Goal: Task Accomplishment & Management: Use online tool/utility

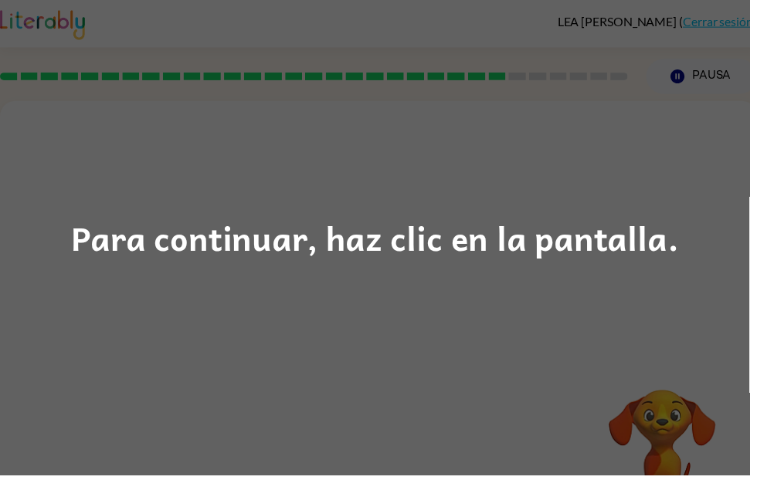
click at [152, 234] on div "Para continuar, haz clic en la pantalla." at bounding box center [379, 240] width 614 height 53
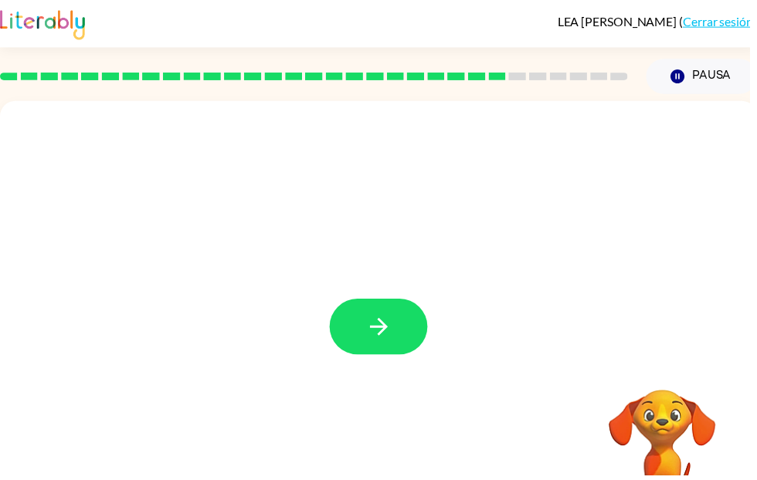
click at [374, 350] on button "button" at bounding box center [382, 330] width 99 height 56
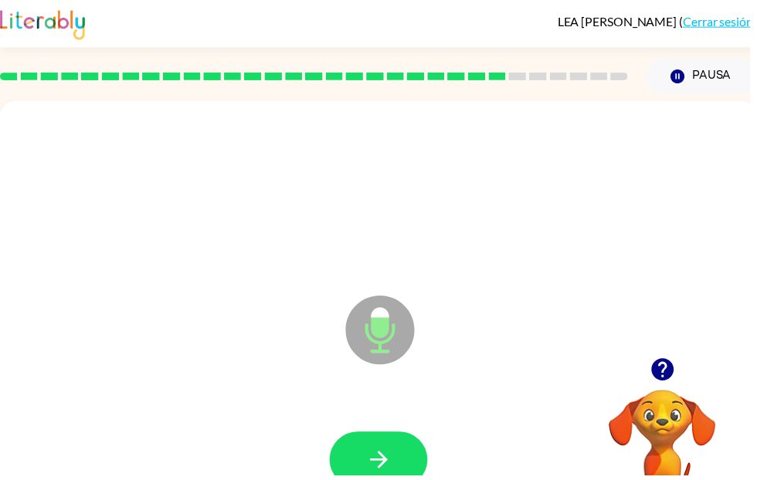
click at [386, 456] on icon "button" at bounding box center [382, 464] width 27 height 27
click at [376, 480] on button "button" at bounding box center [382, 464] width 99 height 56
click at [387, 480] on button "button" at bounding box center [382, 464] width 99 height 56
click at [407, 464] on button "button" at bounding box center [382, 464] width 99 height 56
click at [373, 446] on button "button" at bounding box center [382, 464] width 99 height 56
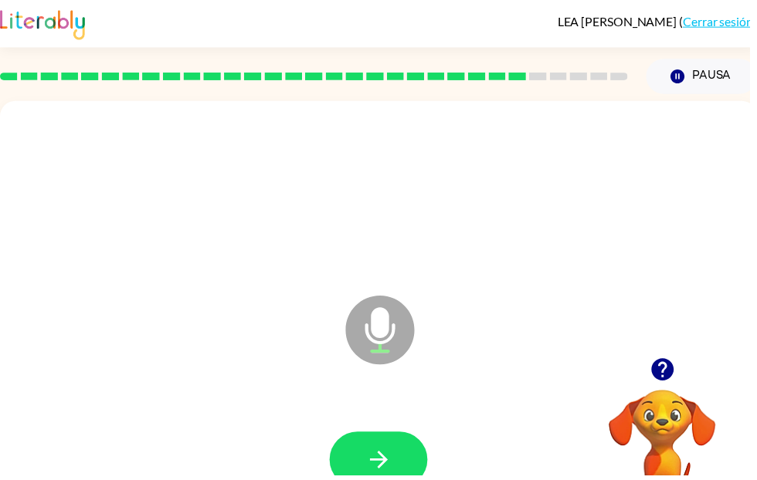
click at [600, 454] on video "Tu navegador debe admitir la reproducción de archivos .mp4 para usar Literably.…" at bounding box center [669, 447] width 154 height 154
click at [303, 355] on div "Micrófono El micrófono está aquí para cuando sea tu turno de hablar" at bounding box center [382, 322] width 765 height 441
click at [369, 446] on button "button" at bounding box center [382, 464] width 99 height 56
click at [370, 441] on button "button" at bounding box center [382, 464] width 99 height 56
click at [277, 433] on div at bounding box center [382, 465] width 734 height 127
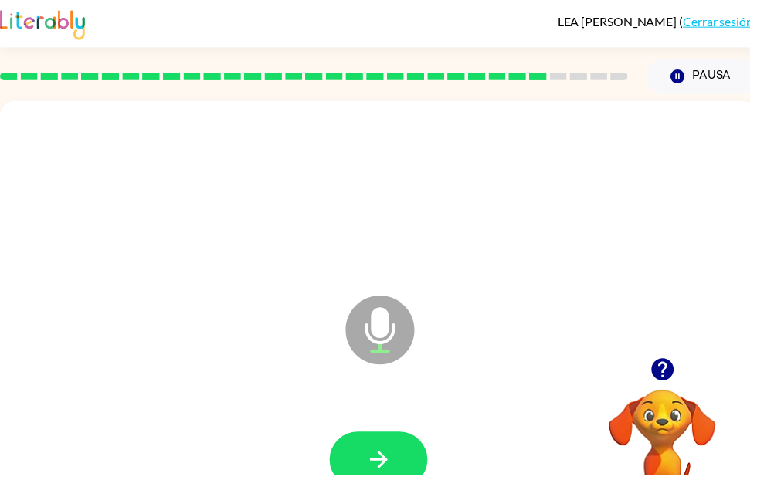
click at [374, 458] on icon "button" at bounding box center [382, 464] width 27 height 27
click at [387, 463] on icon "button" at bounding box center [382, 465] width 18 height 18
click at [280, 386] on div "Micrófono El micrófono está aquí para cuando sea tu turno de hablar" at bounding box center [382, 322] width 765 height 441
click at [372, 467] on icon "button" at bounding box center [382, 464] width 27 height 27
click at [375, 480] on button "button" at bounding box center [382, 464] width 99 height 56
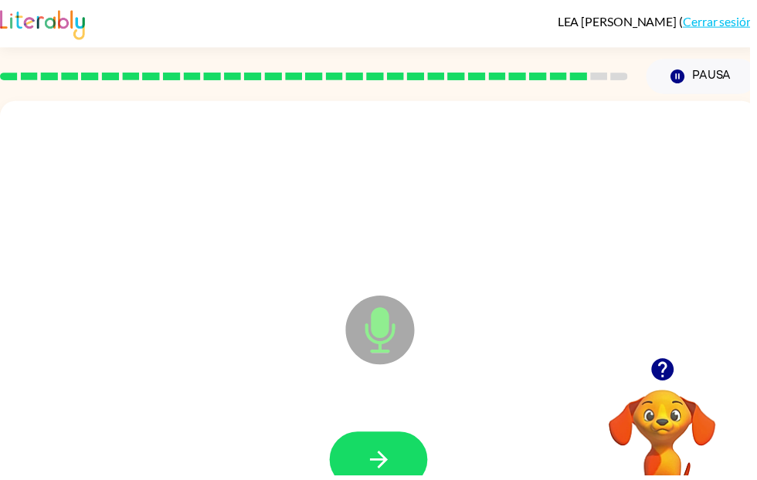
click at [365, 425] on div at bounding box center [382, 465] width 734 height 127
click at [377, 453] on icon "button" at bounding box center [382, 464] width 27 height 27
click at [661, 367] on icon "button" at bounding box center [668, 373] width 22 height 22
click at [677, 365] on icon "button" at bounding box center [669, 373] width 27 height 27
click at [395, 455] on icon "button" at bounding box center [382, 464] width 27 height 27
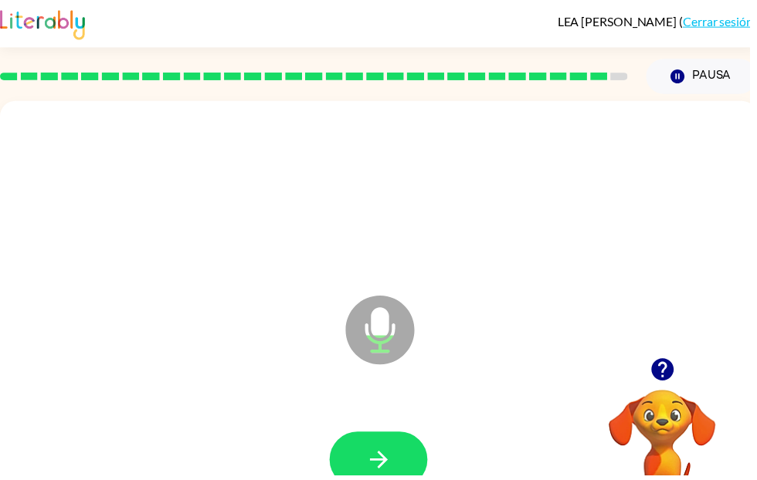
click at [375, 447] on button "button" at bounding box center [382, 464] width 99 height 56
click at [370, 463] on icon "button" at bounding box center [382, 464] width 27 height 27
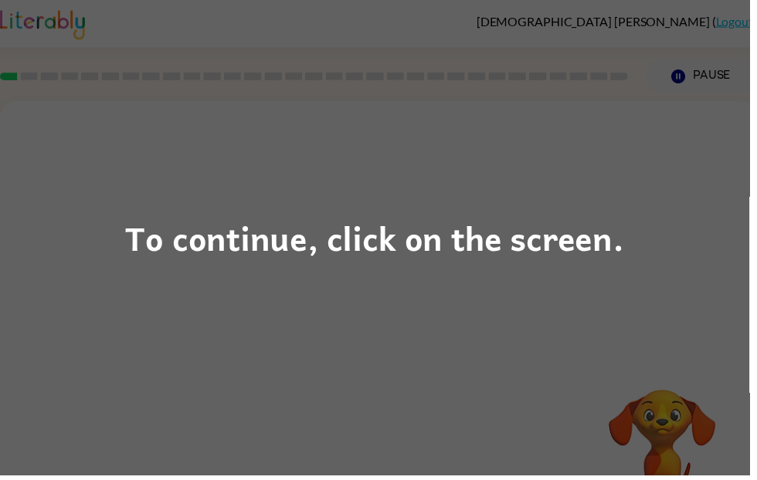
click at [629, 283] on div "To continue, click on the screen." at bounding box center [378, 240] width 757 height 480
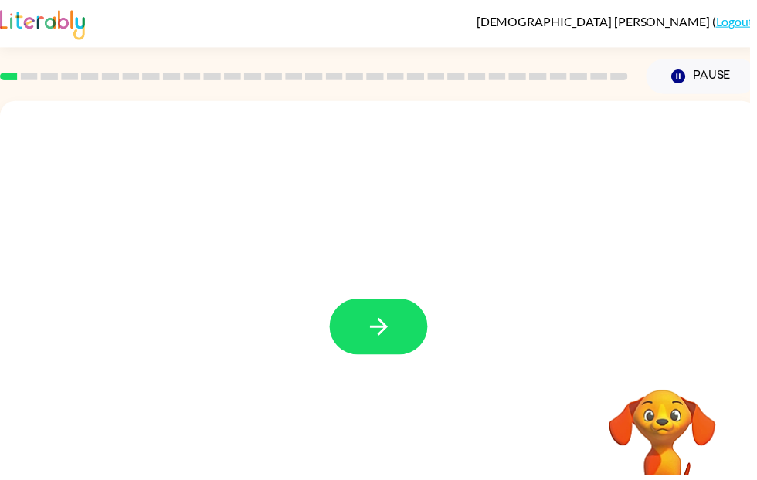
click at [355, 331] on button "button" at bounding box center [382, 330] width 99 height 56
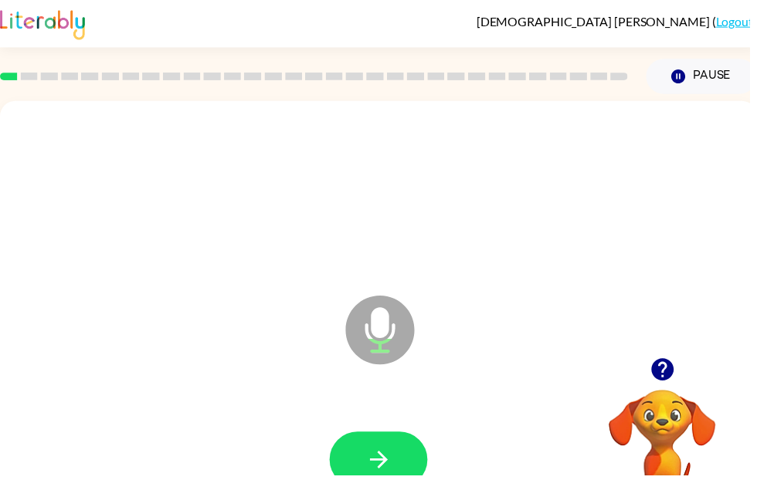
click at [374, 446] on button "button" at bounding box center [382, 464] width 99 height 56
click at [685, 365] on button "button" at bounding box center [669, 373] width 39 height 39
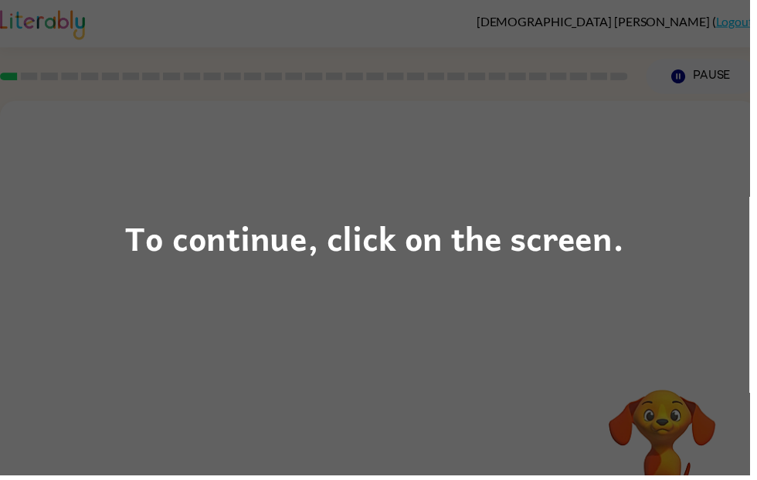
click at [2, 414] on div "To continue, click on the screen." at bounding box center [378, 240] width 757 height 480
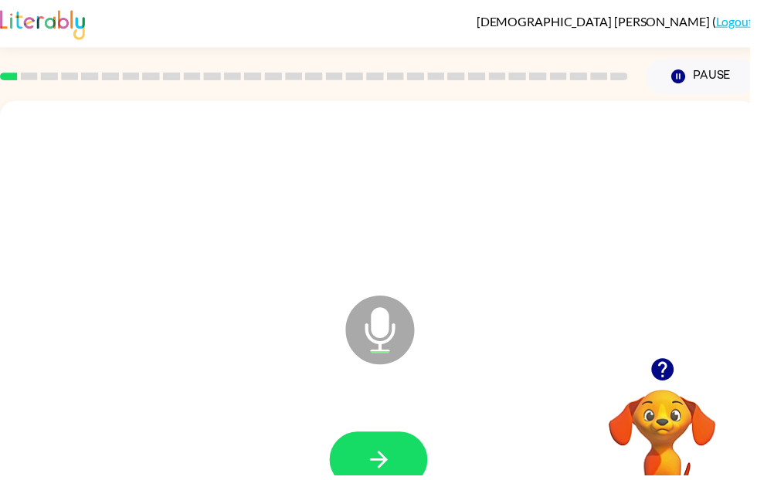
click at [394, 446] on button "button" at bounding box center [382, 464] width 99 height 56
click at [390, 480] on button "button" at bounding box center [382, 464] width 99 height 56
click at [368, 446] on button "button" at bounding box center [382, 464] width 99 height 56
click at [372, 430] on div at bounding box center [382, 465] width 734 height 127
click at [377, 465] on icon "button" at bounding box center [382, 465] width 18 height 18
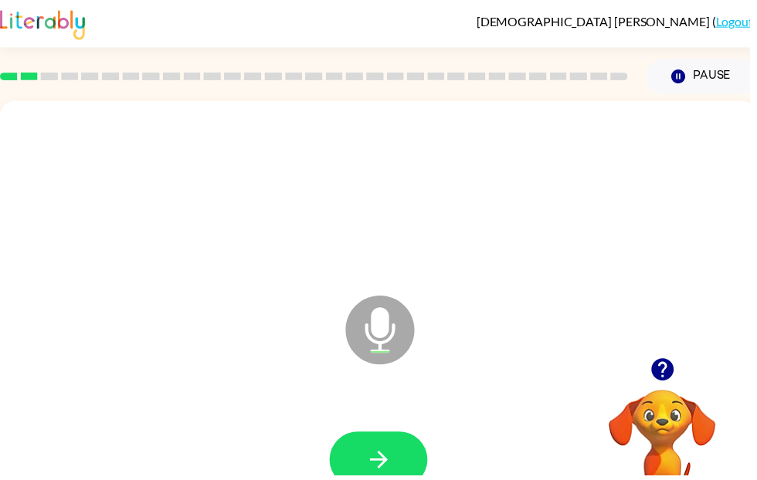
click at [368, 480] on button "button" at bounding box center [382, 464] width 99 height 56
click at [359, 460] on button "button" at bounding box center [382, 464] width 99 height 56
click at [390, 480] on button "button" at bounding box center [382, 464] width 99 height 56
click at [366, 473] on button "button" at bounding box center [382, 464] width 99 height 56
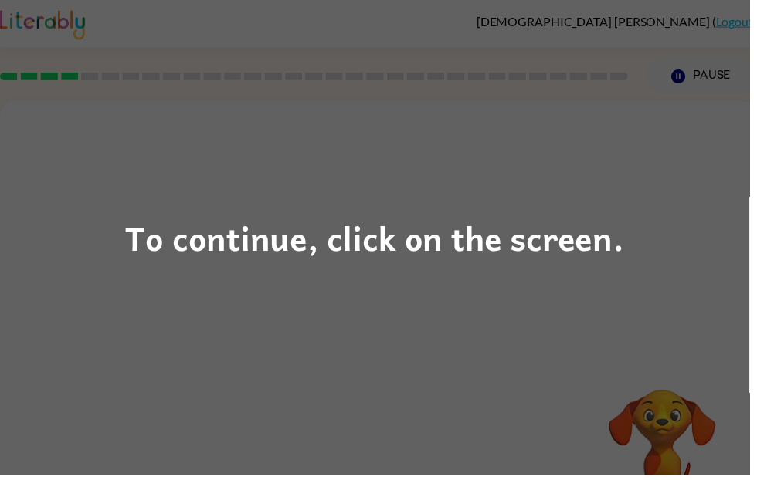
click at [642, 276] on div "To continue, click on the screen." at bounding box center [378, 240] width 757 height 480
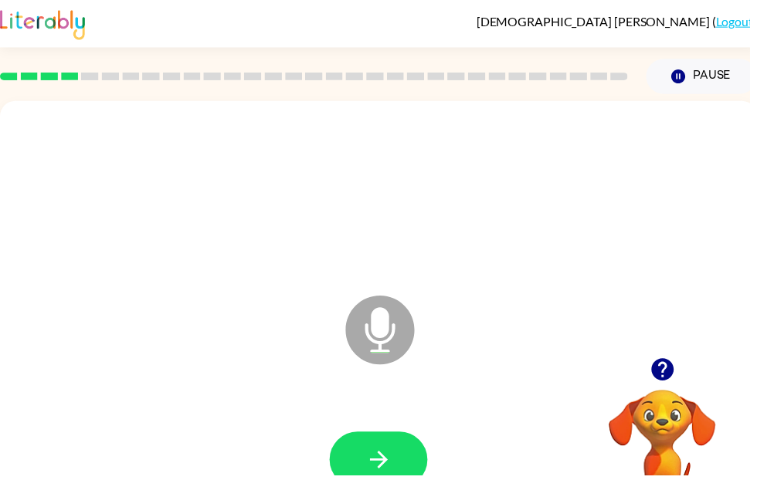
click at [380, 473] on icon "button" at bounding box center [382, 464] width 27 height 27
click at [366, 451] on button "button" at bounding box center [382, 464] width 99 height 56
click at [375, 456] on icon "button" at bounding box center [382, 464] width 27 height 27
click at [363, 480] on button "button" at bounding box center [382, 464] width 99 height 56
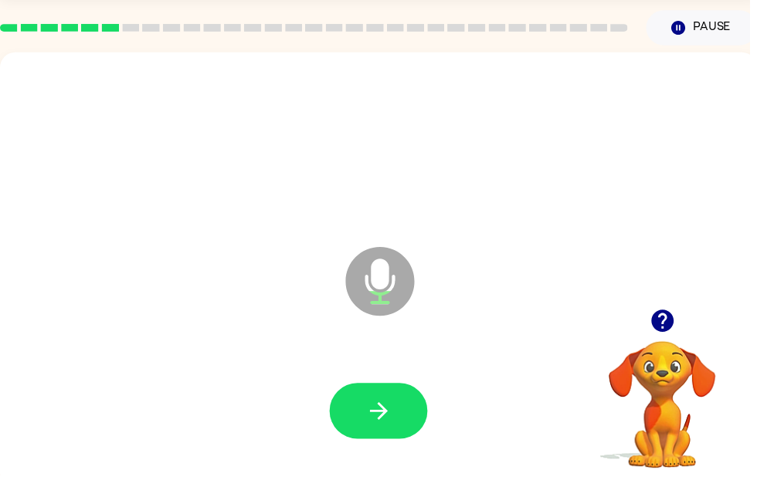
scroll to position [52, 0]
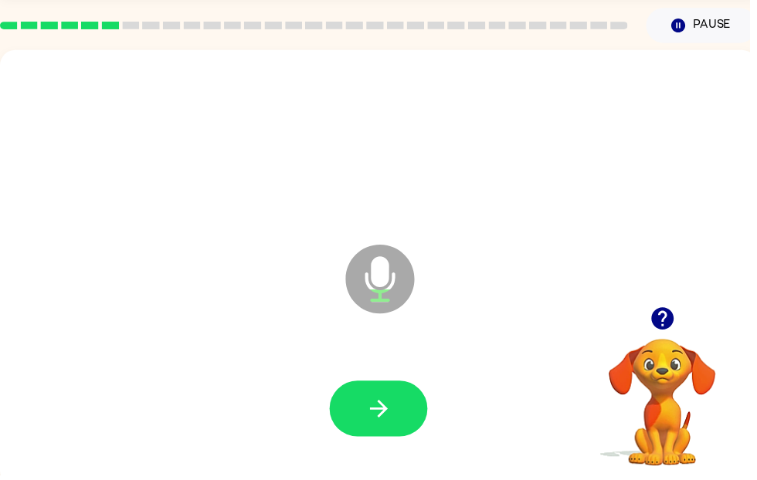
click at [365, 419] on button "button" at bounding box center [382, 413] width 99 height 56
click at [391, 414] on icon "button" at bounding box center [382, 413] width 18 height 18
click at [392, 418] on icon "button" at bounding box center [382, 412] width 27 height 27
click at [363, 424] on button "button" at bounding box center [382, 413] width 99 height 56
click at [669, 313] on icon "button" at bounding box center [668, 321] width 22 height 22
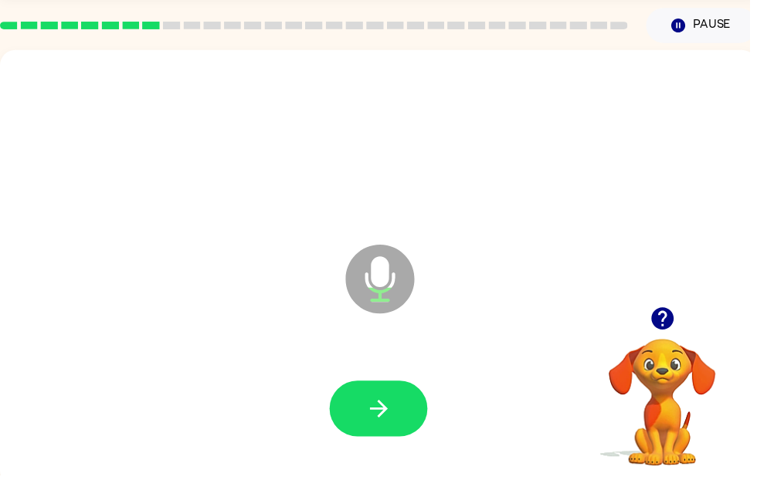
click at [388, 434] on button "button" at bounding box center [382, 413] width 99 height 56
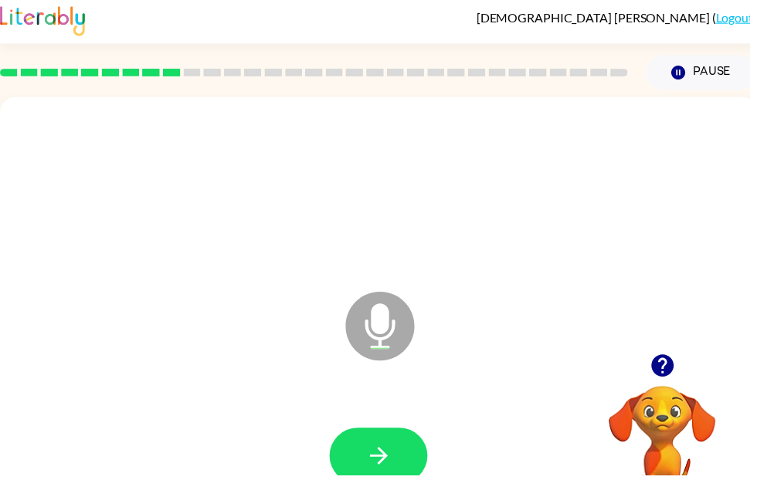
scroll to position [0, 0]
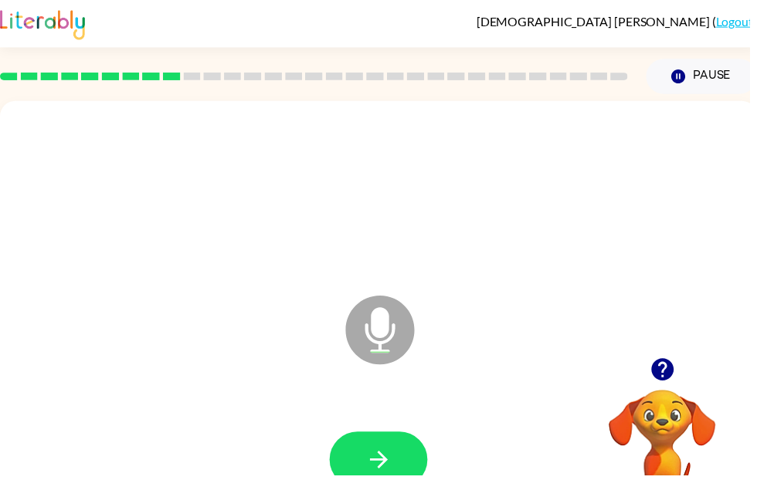
click at [362, 461] on button "button" at bounding box center [382, 464] width 99 height 56
click at [365, 472] on button "button" at bounding box center [382, 464] width 99 height 56
click at [365, 458] on button "button" at bounding box center [382, 464] width 99 height 56
click at [366, 473] on button "button" at bounding box center [382, 464] width 99 height 56
click at [357, 480] on button "button" at bounding box center [382, 464] width 99 height 56
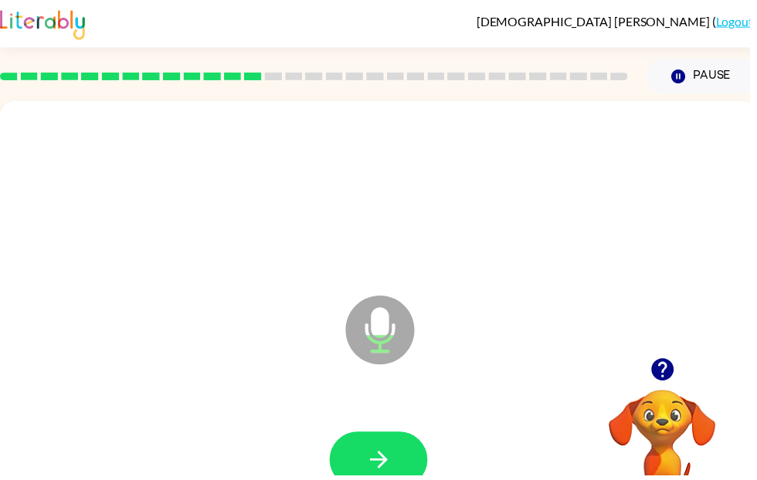
click at [366, 477] on button "button" at bounding box center [382, 464] width 99 height 56
click at [363, 477] on button "button" at bounding box center [382, 464] width 99 height 56
click at [379, 480] on button "button" at bounding box center [382, 464] width 99 height 56
click at [361, 480] on button "button" at bounding box center [382, 464] width 99 height 56
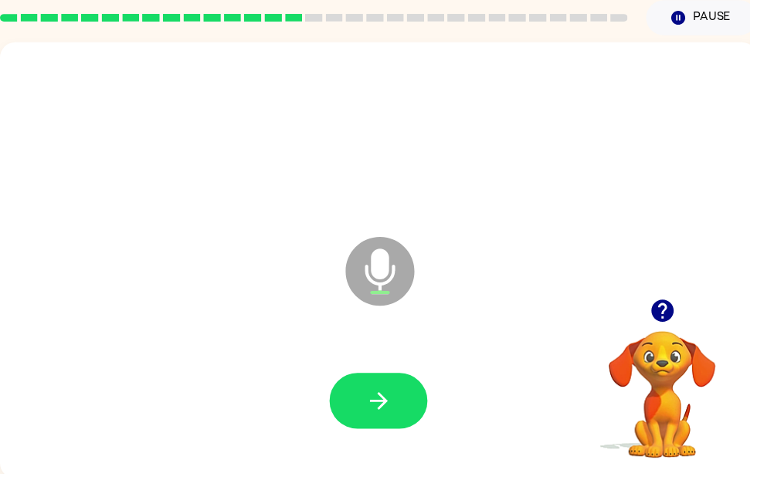
scroll to position [58, 0]
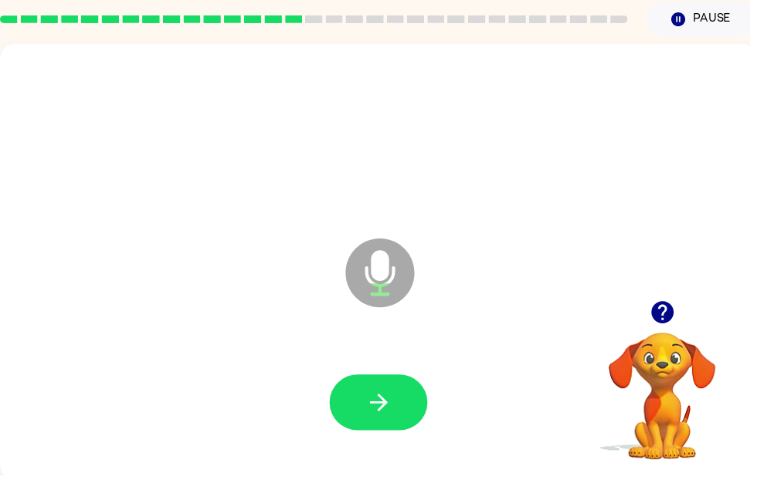
click at [379, 417] on icon "button" at bounding box center [382, 406] width 27 height 27
click at [375, 407] on icon "button" at bounding box center [382, 407] width 18 height 18
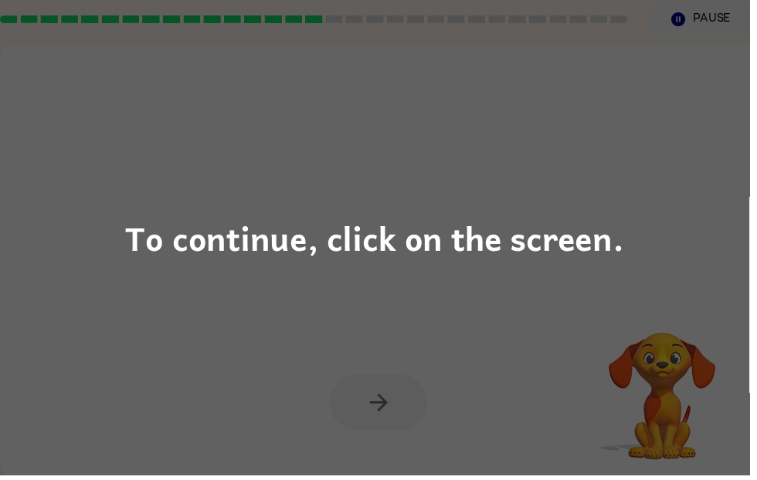
click at [264, 324] on div "To continue, click on the screen." at bounding box center [378, 240] width 757 height 480
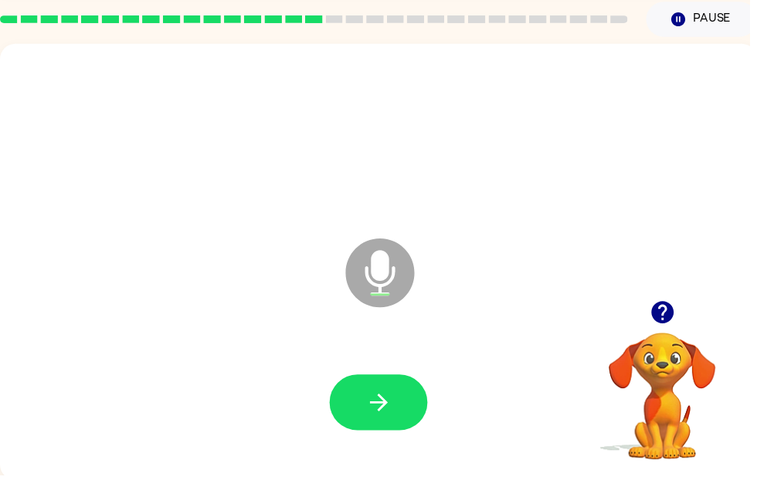
click at [378, 396] on icon "button" at bounding box center [382, 406] width 27 height 27
click at [394, 423] on button "button" at bounding box center [382, 406] width 99 height 56
click at [363, 417] on button "button" at bounding box center [382, 406] width 99 height 56
click at [372, 391] on button "button" at bounding box center [382, 406] width 99 height 56
click at [409, 388] on button "button" at bounding box center [382, 406] width 99 height 56
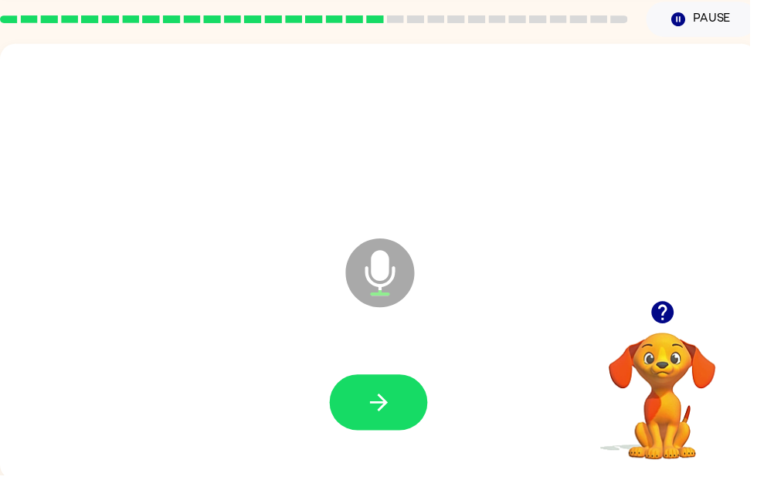
click at [668, 315] on icon "button" at bounding box center [668, 315] width 22 height 22
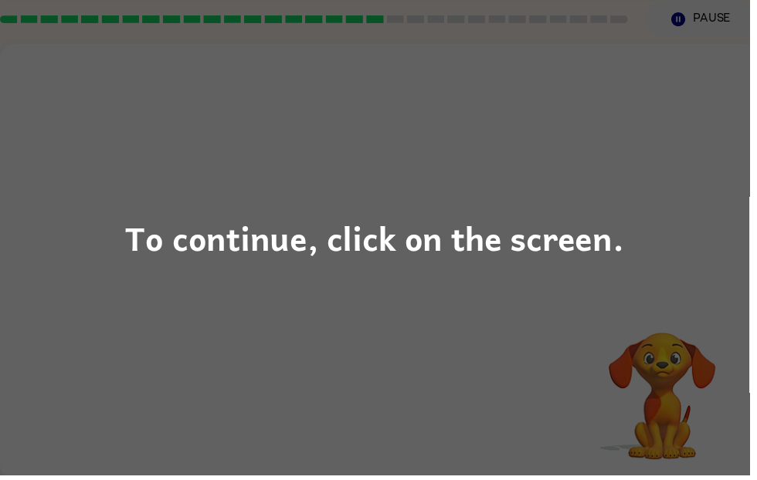
click at [155, 254] on div "To continue, click on the screen." at bounding box center [379, 240] width 504 height 53
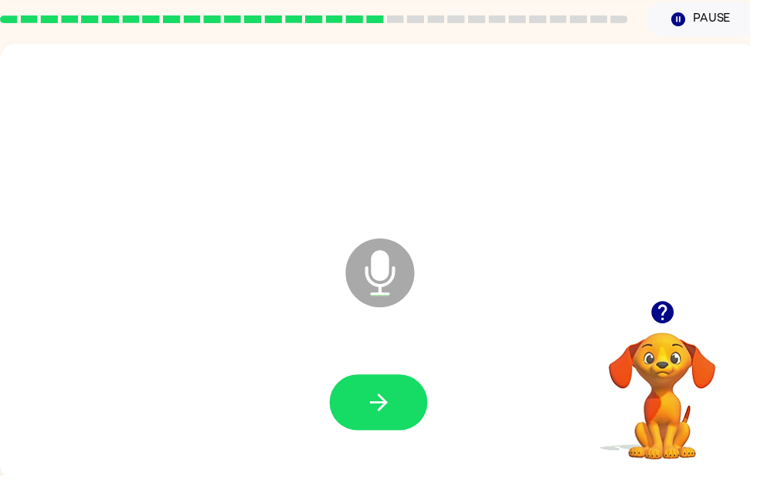
click at [409, 397] on button "button" at bounding box center [382, 406] width 99 height 56
click at [379, 392] on button "button" at bounding box center [382, 406] width 99 height 56
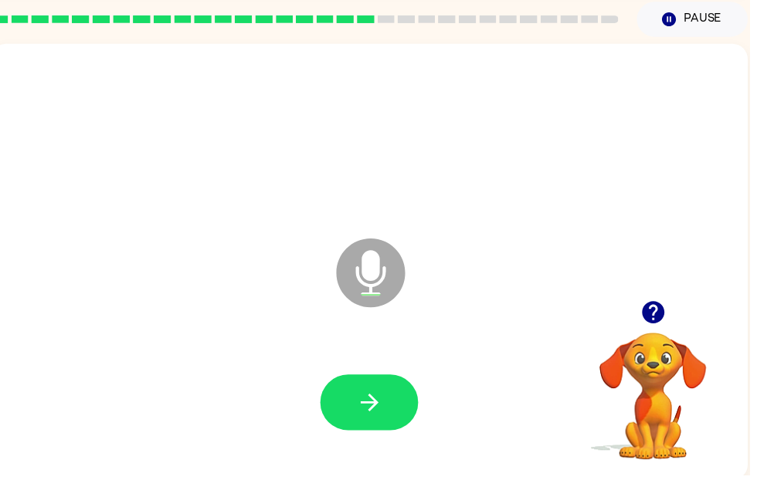
scroll to position [0, 9]
click at [368, 419] on icon "button" at bounding box center [373, 406] width 27 height 27
click at [379, 409] on icon "button" at bounding box center [373, 407] width 18 height 18
click at [348, 400] on button "button" at bounding box center [373, 406] width 99 height 56
click at [356, 400] on button "button" at bounding box center [373, 406] width 99 height 56
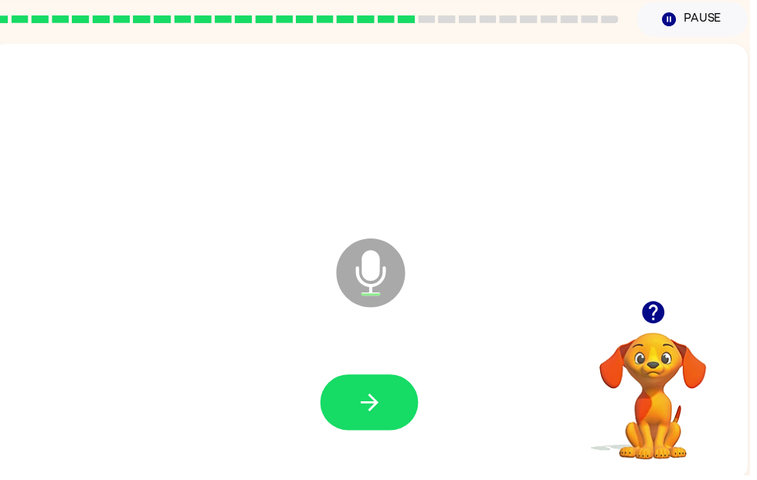
click at [370, 399] on icon "button" at bounding box center [373, 406] width 27 height 27
click at [354, 416] on button "button" at bounding box center [373, 406] width 99 height 56
click at [361, 446] on div at bounding box center [373, 407] width 734 height 127
click at [339, 412] on button "button" at bounding box center [373, 406] width 99 height 56
click at [366, 400] on icon "button" at bounding box center [373, 406] width 27 height 27
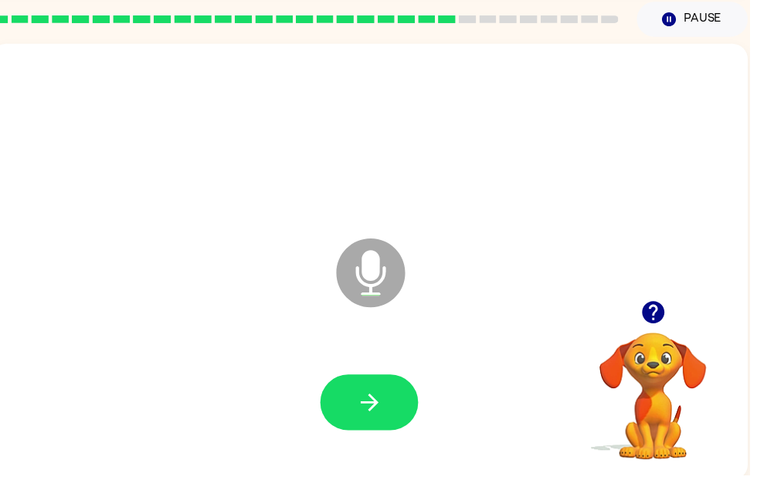
click at [348, 425] on button "button" at bounding box center [373, 406] width 99 height 56
click at [374, 422] on button "button" at bounding box center [373, 406] width 99 height 56
click at [378, 379] on button "button" at bounding box center [373, 406] width 99 height 56
click at [348, 383] on button "button" at bounding box center [373, 406] width 99 height 56
click at [354, 418] on button "button" at bounding box center [373, 406] width 99 height 56
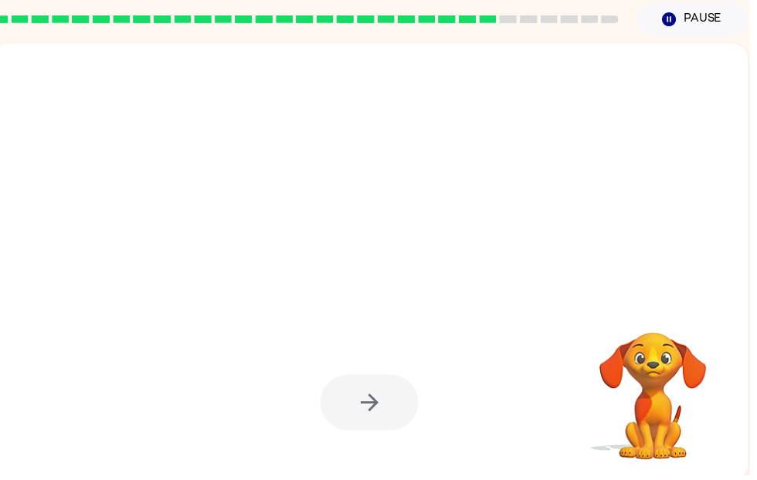
click at [670, 303] on div at bounding box center [373, 264] width 765 height 441
click at [677, 274] on div at bounding box center [373, 264] width 765 height 441
click at [663, 281] on div at bounding box center [373, 264] width 765 height 441
click at [669, 280] on div at bounding box center [373, 264] width 765 height 441
click at [110, 232] on div at bounding box center [336, 237] width 660 height 56
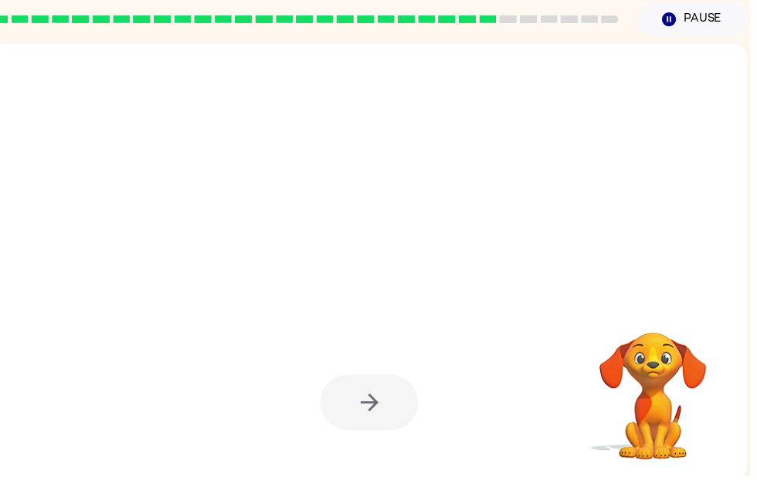
click at [669, 287] on div at bounding box center [373, 264] width 765 height 441
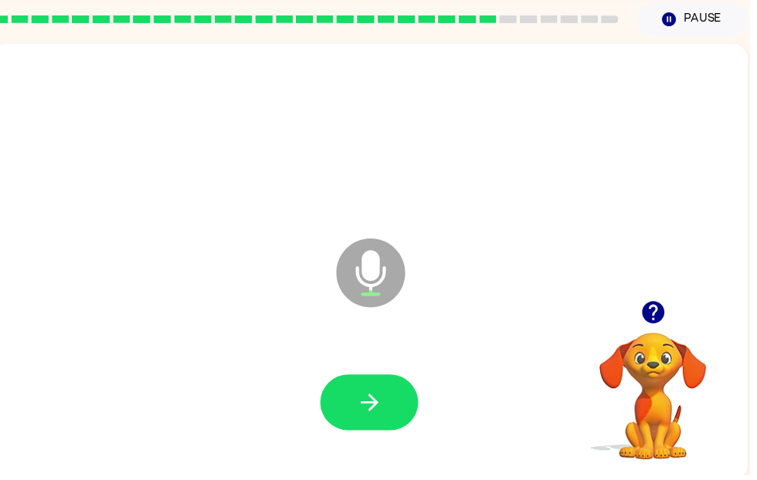
click at [690, 270] on div "Microphone The Microphone is here when it is your turn to talk" at bounding box center [373, 264] width 765 height 441
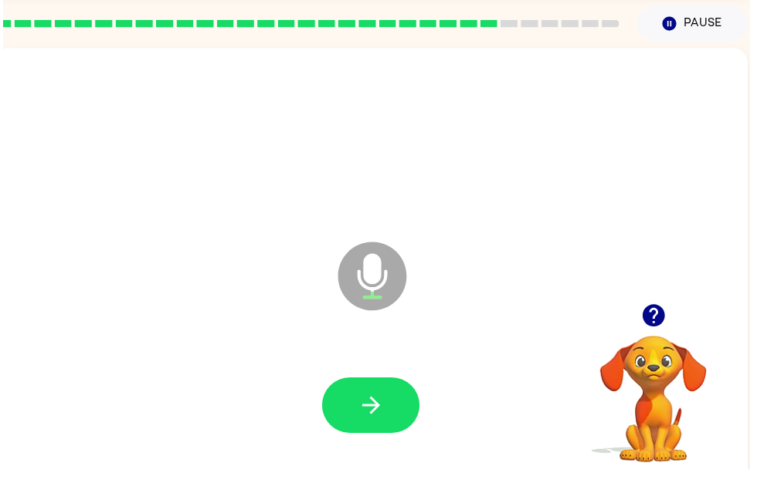
scroll to position [58, 0]
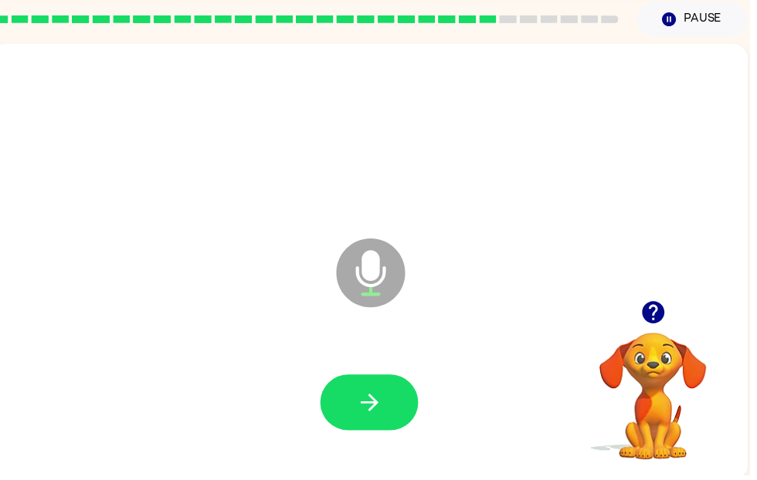
click at [667, 292] on div "Microphone The Microphone is here when it is your turn to talk" at bounding box center [373, 264] width 765 height 441
click at [666, 292] on div "Microphone The Microphone is here when it is your turn to talk" at bounding box center [373, 264] width 765 height 441
click at [670, 299] on button "button" at bounding box center [659, 315] width 39 height 39
click at [669, 297] on div "Microphone The Microphone is here when it is your turn to talk" at bounding box center [373, 264] width 765 height 441
click at [662, 358] on video "Your browser must support playing .mp4 files to use Literably. Please try using…" at bounding box center [659, 389] width 154 height 154
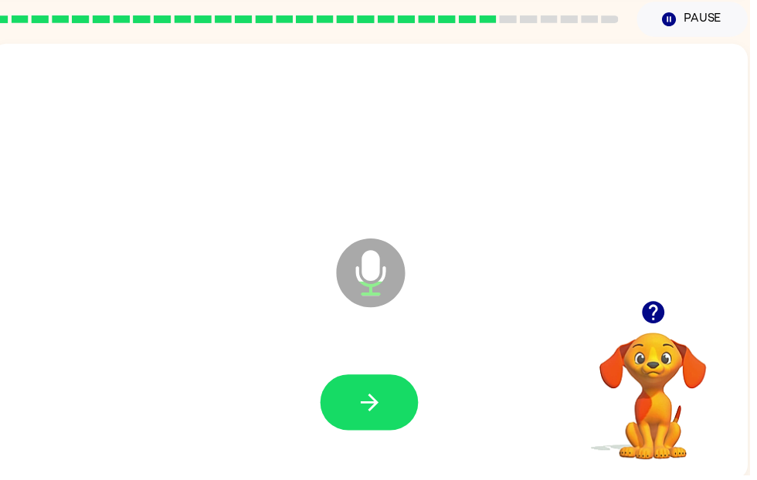
click at [665, 324] on icon "button" at bounding box center [659, 315] width 22 height 22
click at [672, 303] on div "Microphone The Microphone is here when it is your turn to talk" at bounding box center [373, 264] width 765 height 441
click at [370, 428] on button "button" at bounding box center [373, 406] width 99 height 56
click at [370, 405] on icon "button" at bounding box center [373, 406] width 27 height 27
click at [375, 402] on icon "button" at bounding box center [373, 407] width 18 height 18
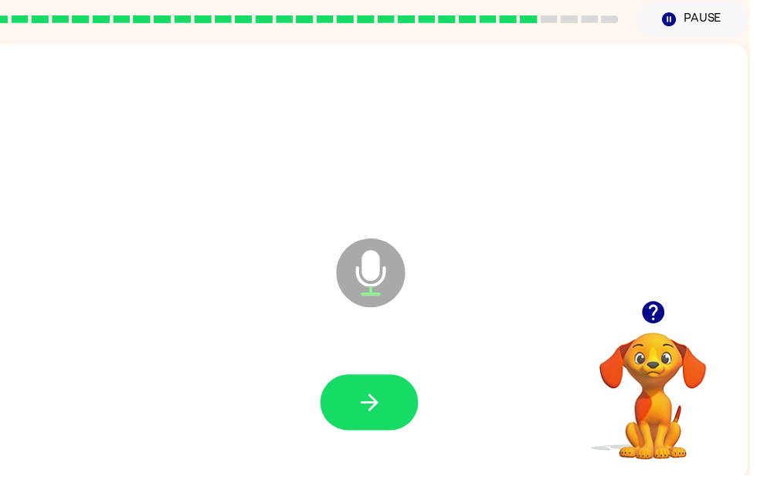
click at [358, 403] on button "button" at bounding box center [373, 406] width 99 height 56
click at [136, 242] on div "Loader Your response is being sent to our graders" at bounding box center [336, 237] width 660 height 56
click at [367, 416] on icon "button" at bounding box center [373, 406] width 27 height 27
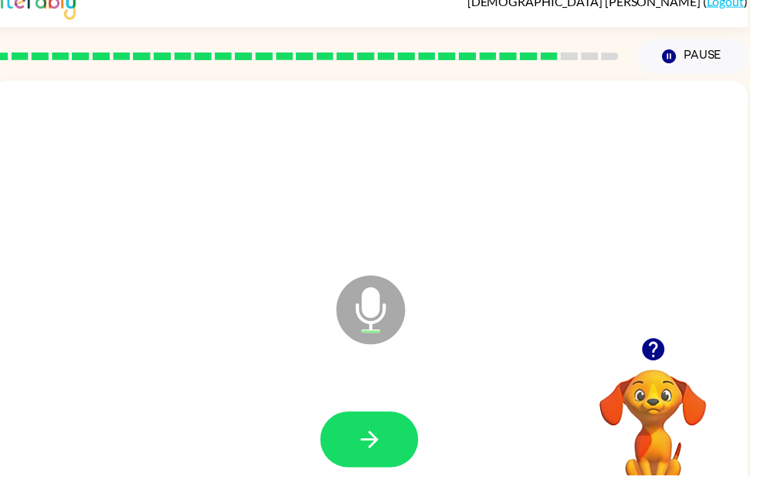
scroll to position [0, 0]
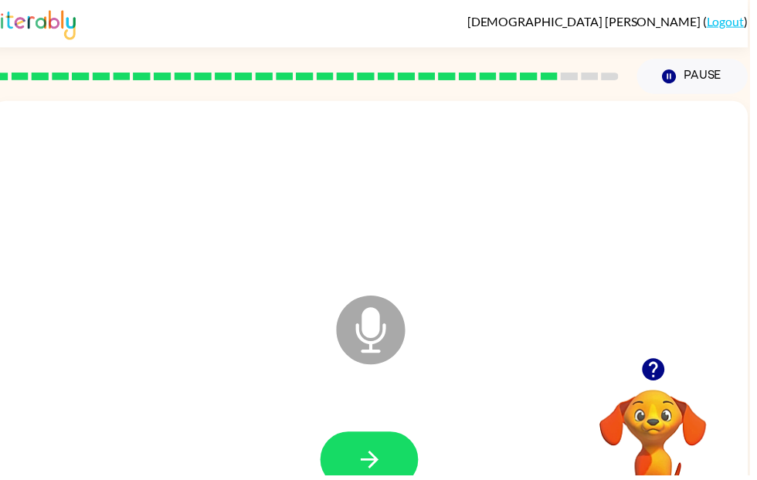
click at [289, 258] on div at bounding box center [373, 196] width 734 height 127
click at [361, 451] on icon "button" at bounding box center [373, 464] width 27 height 27
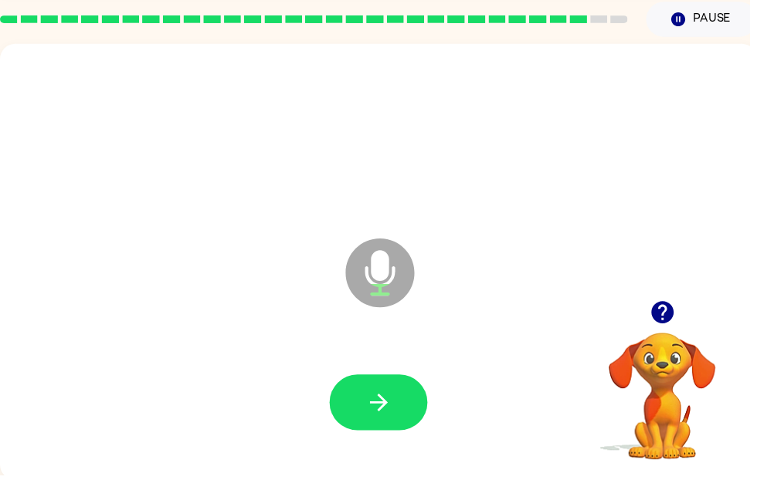
scroll to position [51, 0]
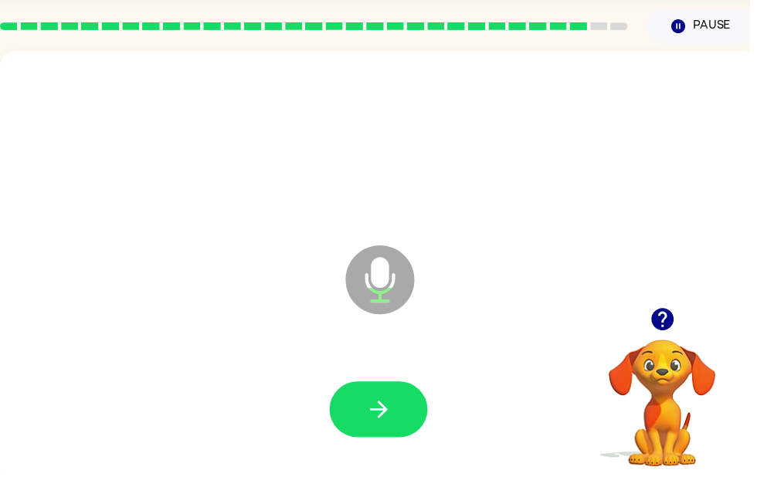
click at [409, 397] on button "button" at bounding box center [382, 413] width 99 height 56
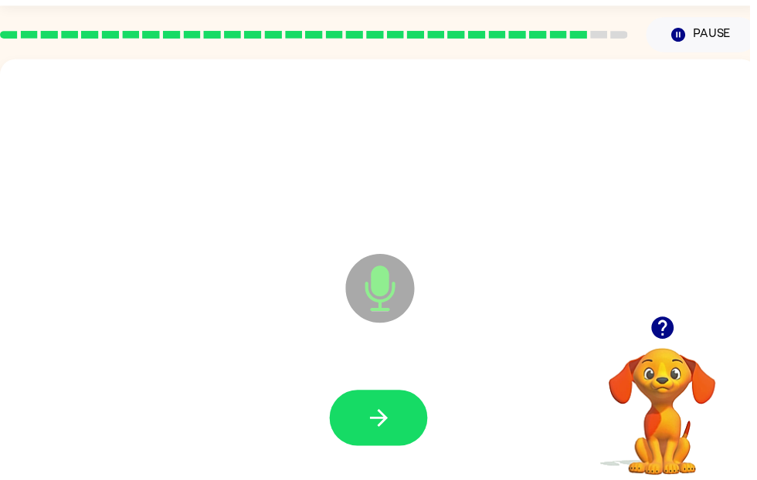
scroll to position [0, 0]
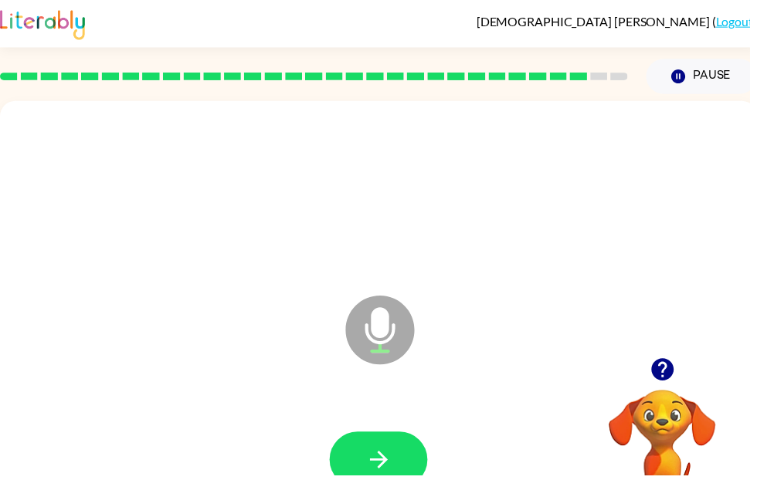
click at [401, 438] on button "button" at bounding box center [382, 464] width 99 height 56
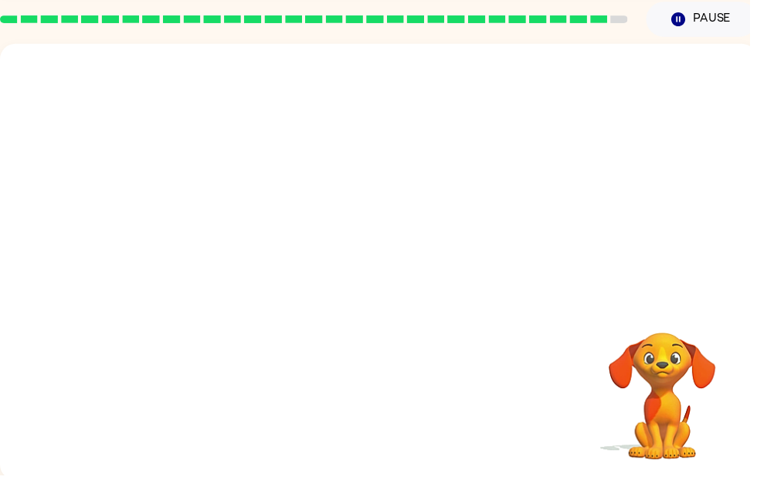
scroll to position [58, 0]
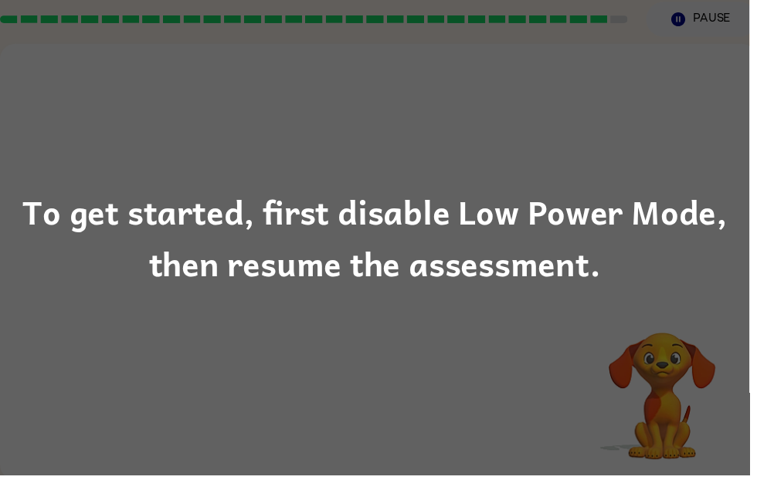
click at [601, 280] on div "To get started, first disable Low Power Mode, then resume the assessment." at bounding box center [378, 240] width 757 height 105
click at [594, 270] on div "To get started, first disable Low Power Mode, then resume the assessment." at bounding box center [378, 240] width 757 height 105
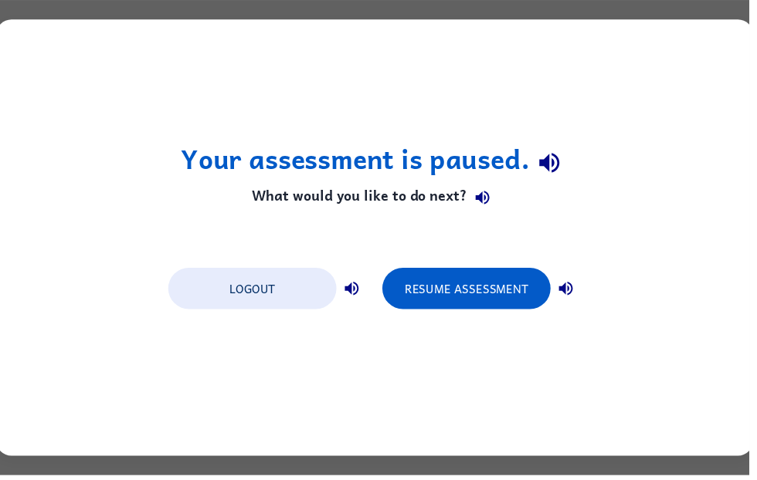
scroll to position [0, 0]
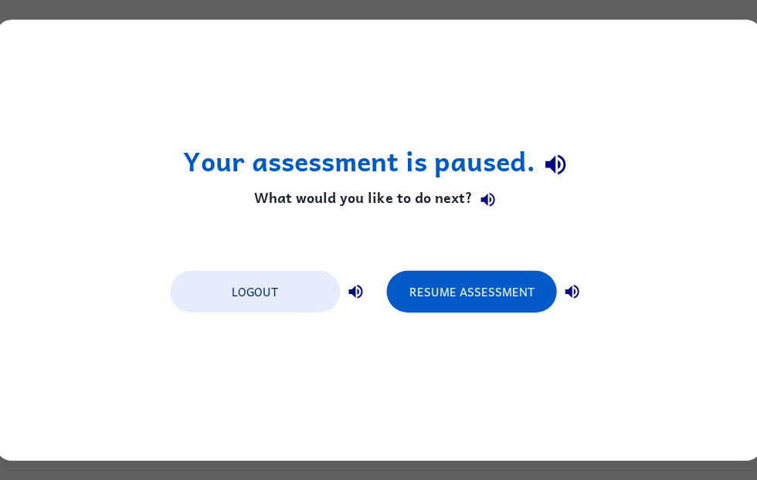
click at [507, 296] on button "Resume Assessment" at bounding box center [471, 292] width 170 height 42
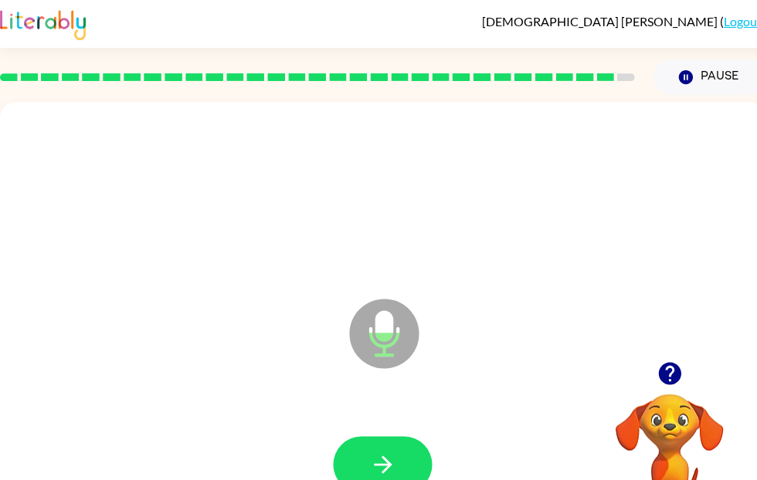
click at [382, 457] on icon "button" at bounding box center [382, 465] width 18 height 18
